Goal: Information Seeking & Learning: Find specific fact

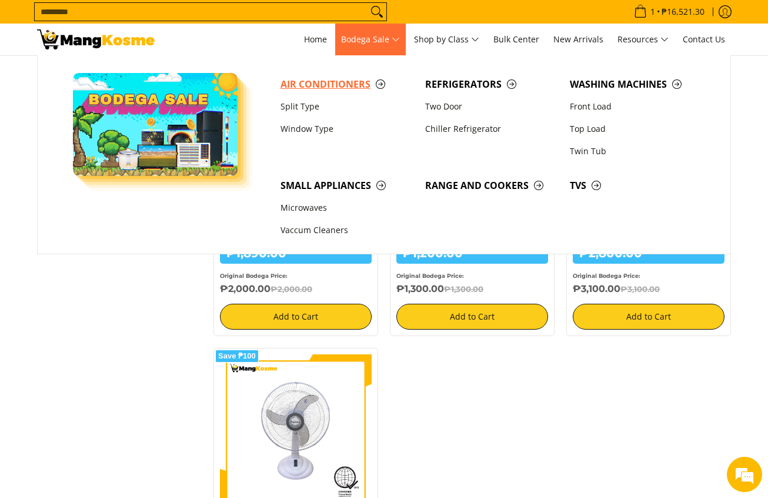
click at [338, 85] on span "Air Conditioners" at bounding box center [347, 84] width 133 height 15
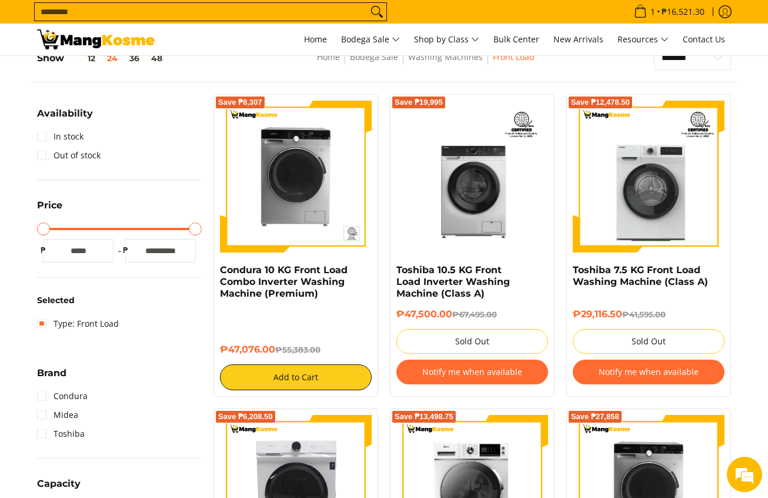
click at [310, 13] on input "Search..." at bounding box center [201, 12] width 333 height 18
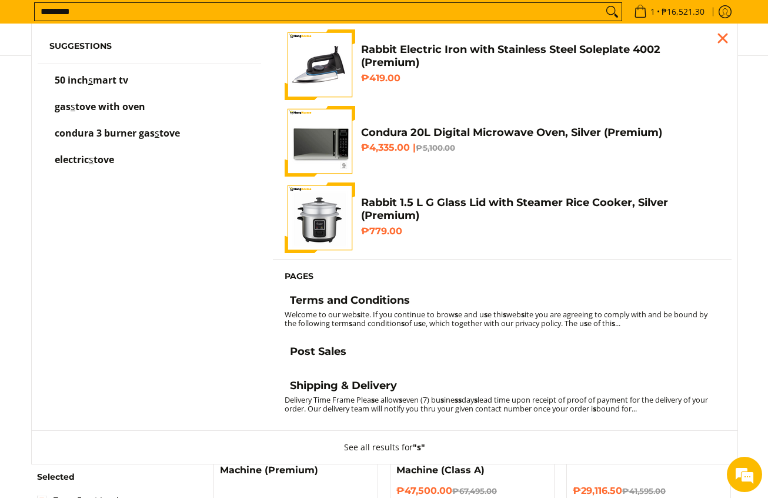
type input "********"
click at [603, 3] on button "Search" at bounding box center [612, 12] width 19 height 18
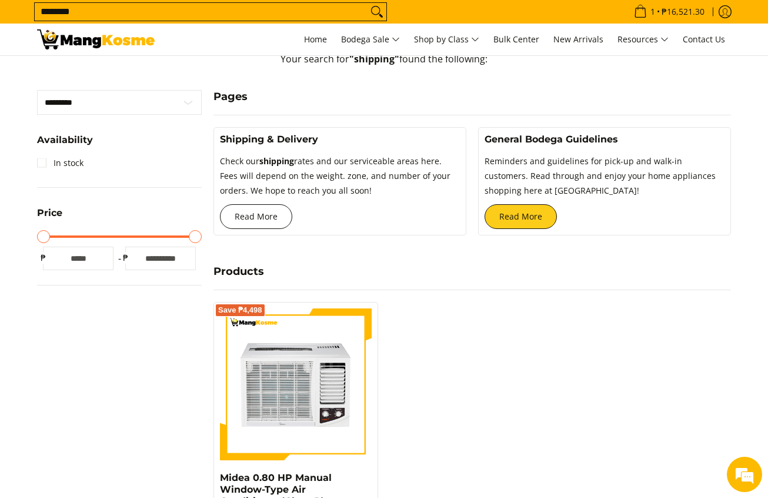
click at [285, 212] on link "Read More" at bounding box center [256, 216] width 72 height 25
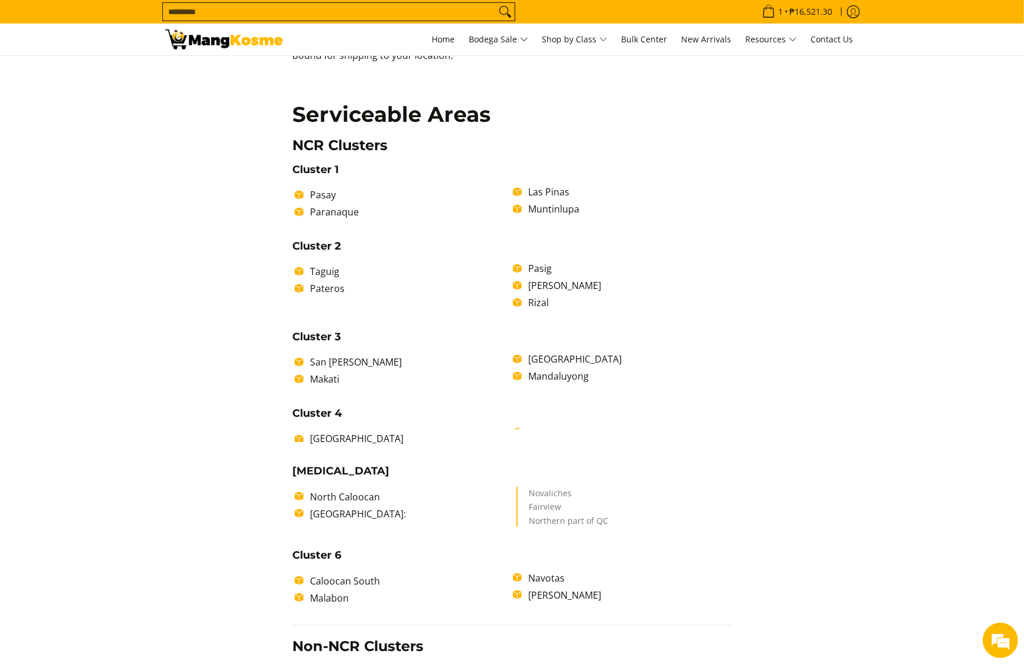
scroll to position [235, 0]
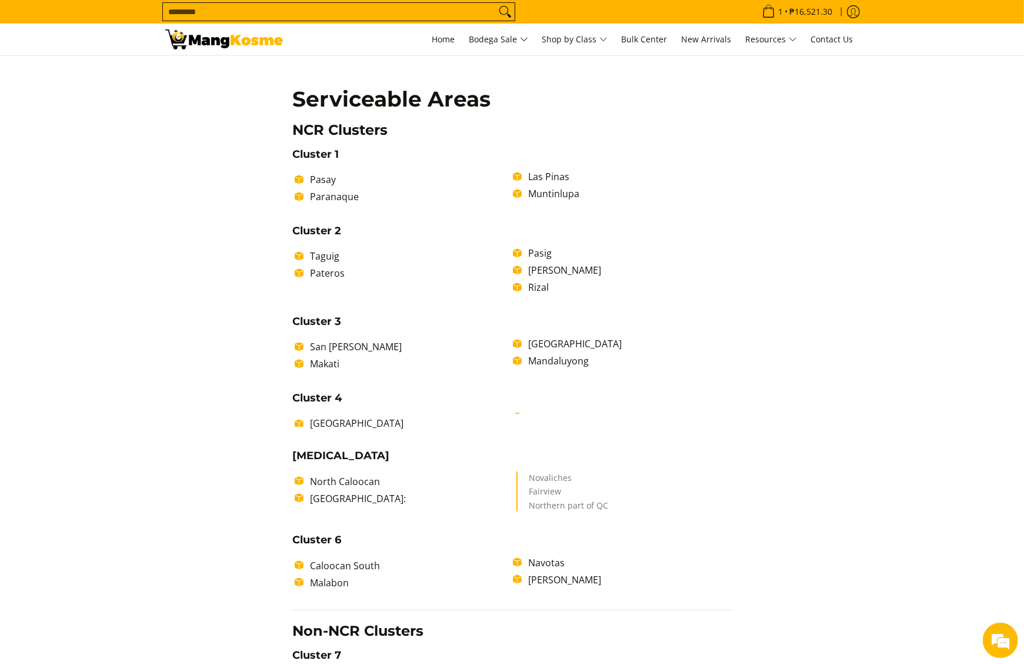
click at [322, 19] on input "Search..." at bounding box center [329, 12] width 333 height 18
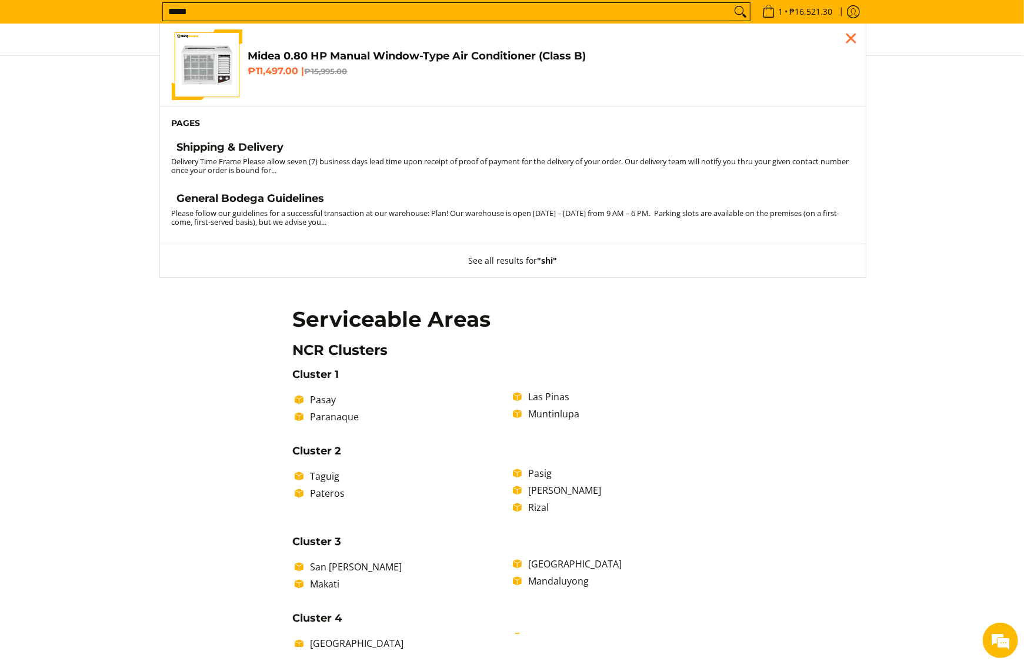
scroll to position [0, 0]
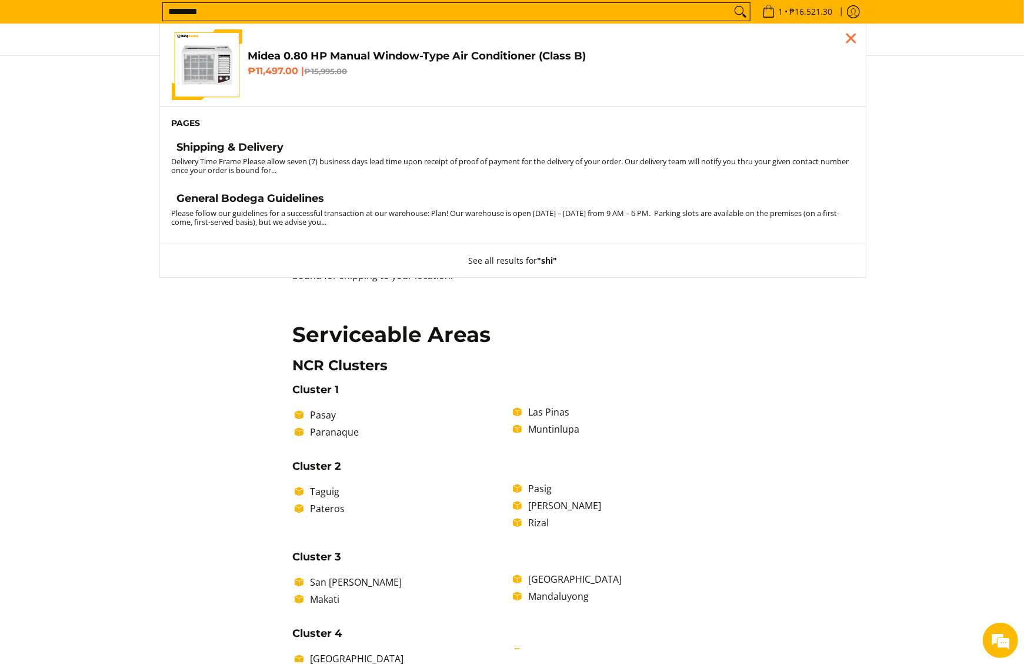
type input "********"
click at [731, 3] on button "Search" at bounding box center [740, 12] width 19 height 18
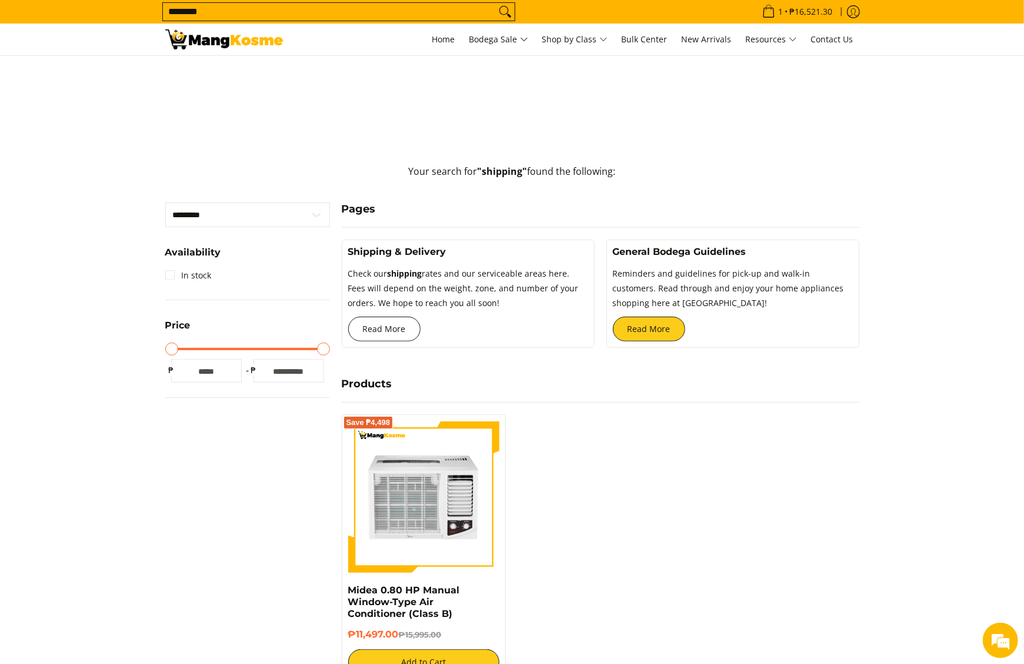
click at [388, 323] on link "Read More" at bounding box center [384, 328] width 72 height 25
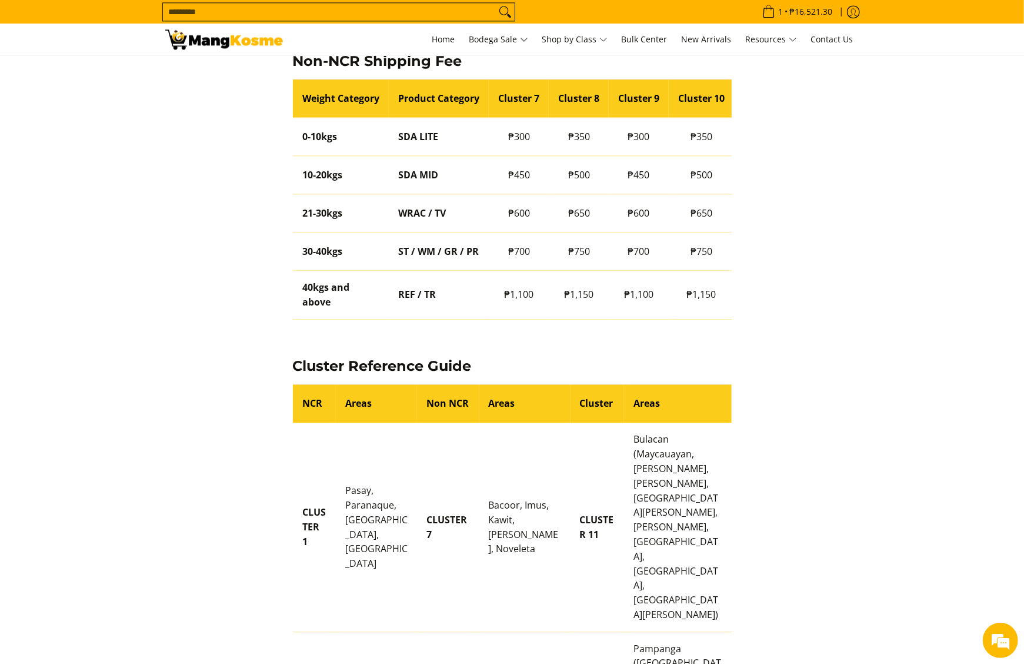
scroll to position [0, 202]
